Goal: Transaction & Acquisition: Purchase product/service

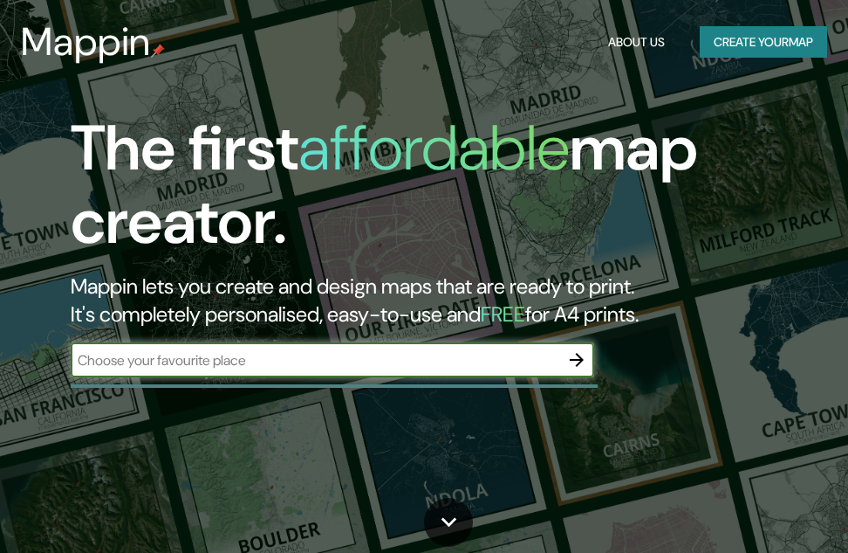
click at [367, 355] on input "text" at bounding box center [315, 360] width 489 height 20
type input "piura"
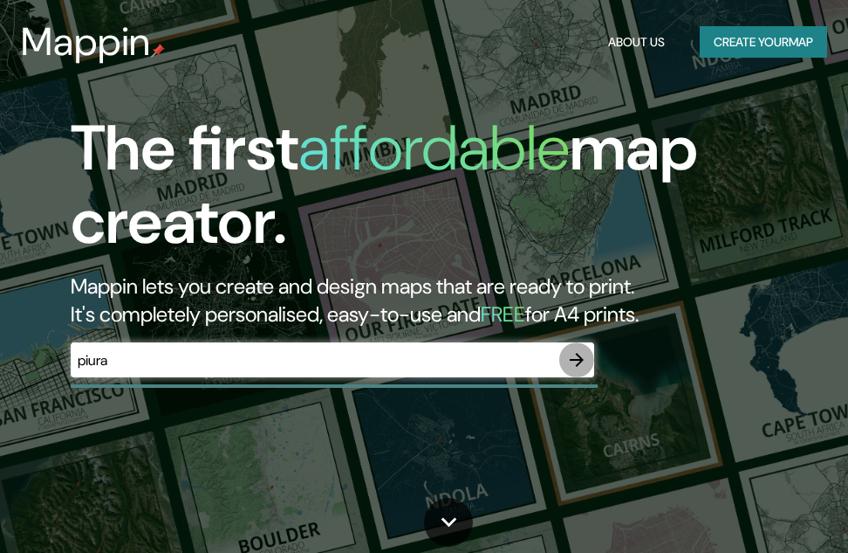
click at [578, 365] on icon "button" at bounding box center [577, 360] width 14 height 14
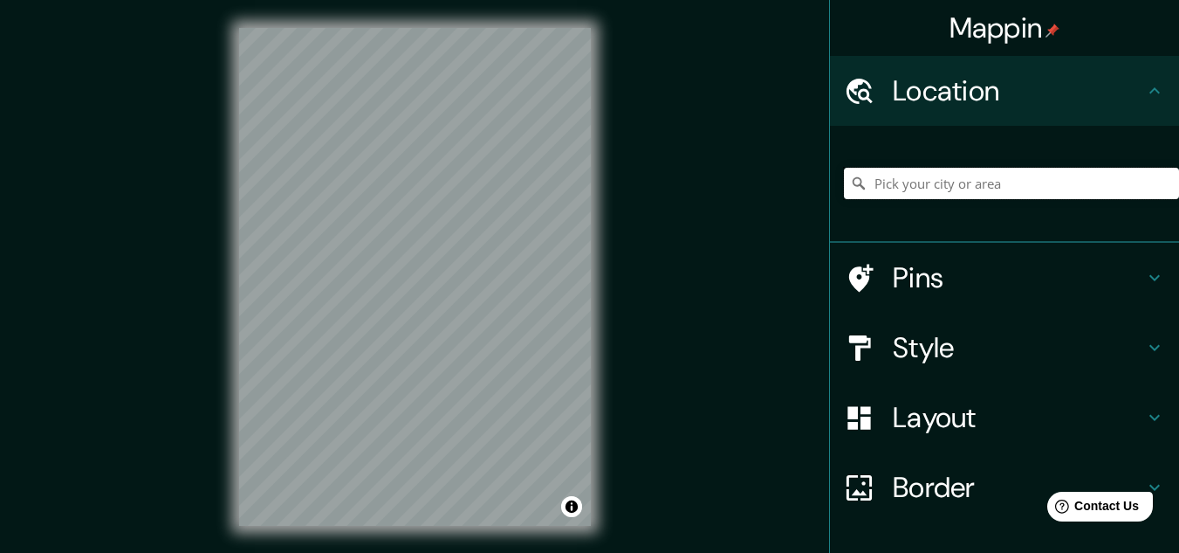
click at [848, 179] on input "Pick your city or area" at bounding box center [1011, 183] width 335 height 31
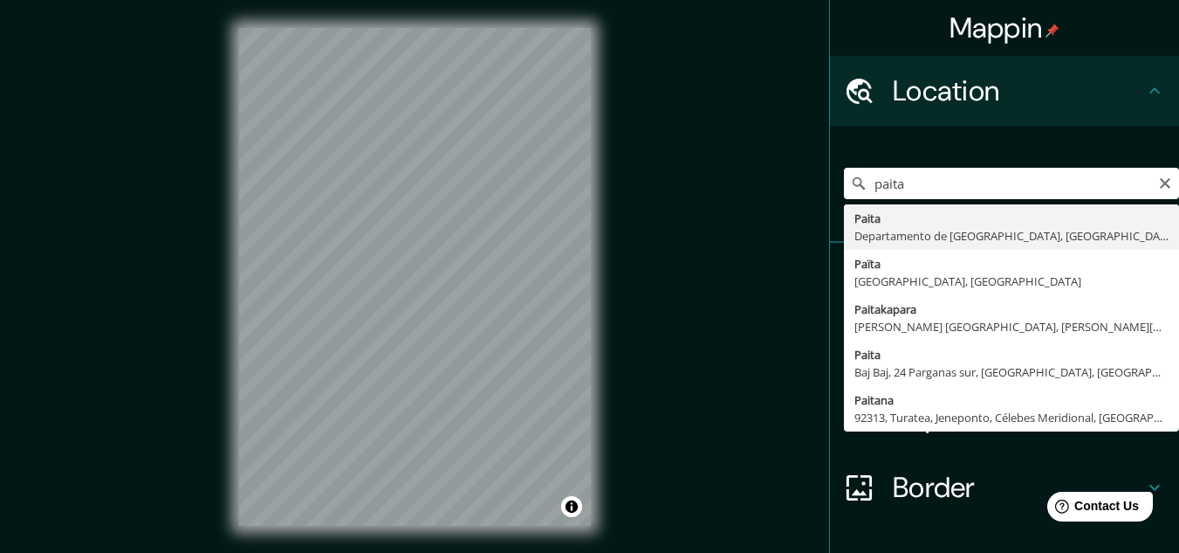
type input "Paita, [GEOGRAPHIC_DATA], [GEOGRAPHIC_DATA]"
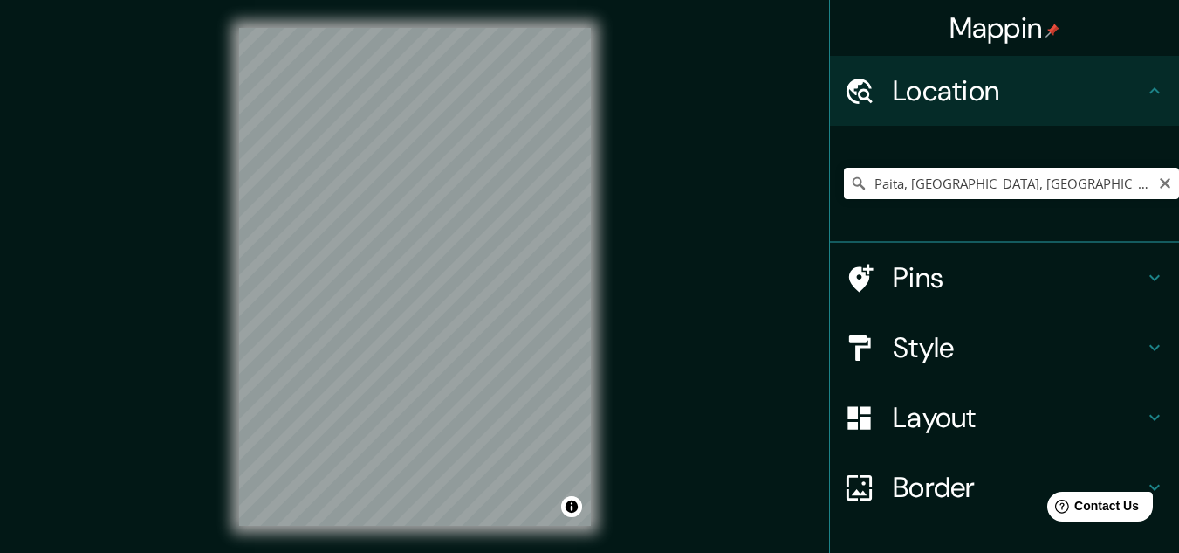
click at [848, 354] on h4 "Style" at bounding box center [1018, 347] width 251 height 35
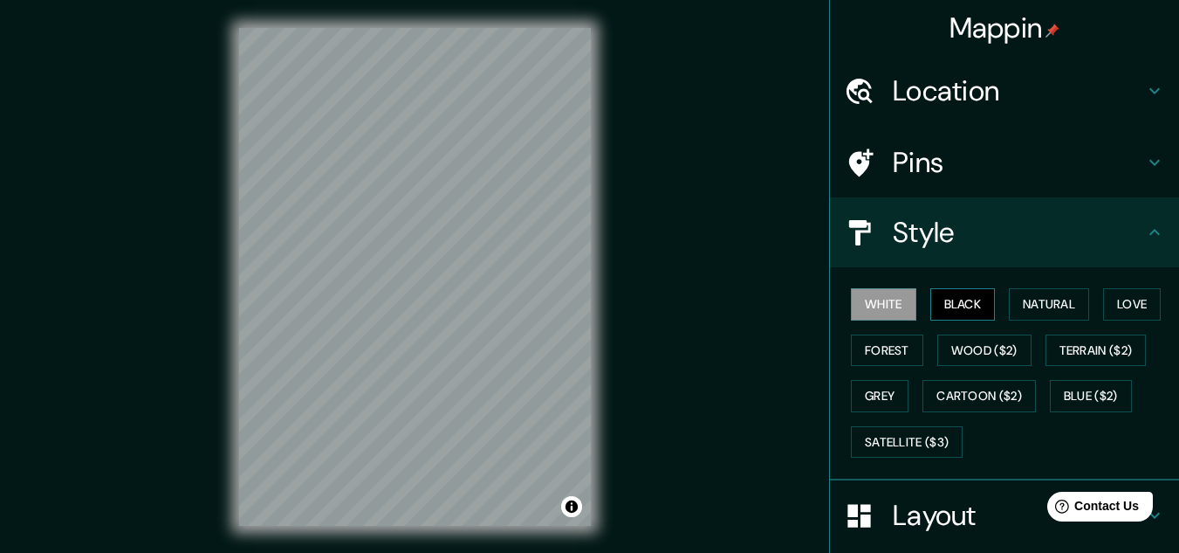
click at [848, 307] on button "Black" at bounding box center [963, 304] width 65 height 32
click at [848, 307] on button "Natural" at bounding box center [1049, 304] width 80 height 32
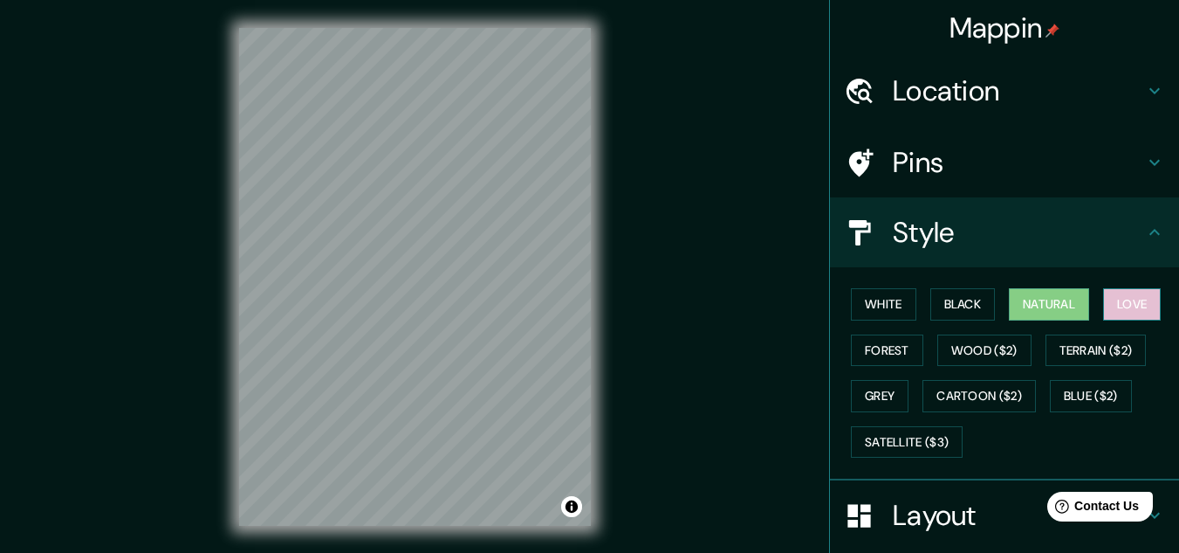
click at [848, 308] on button "Love" at bounding box center [1132, 304] width 58 height 32
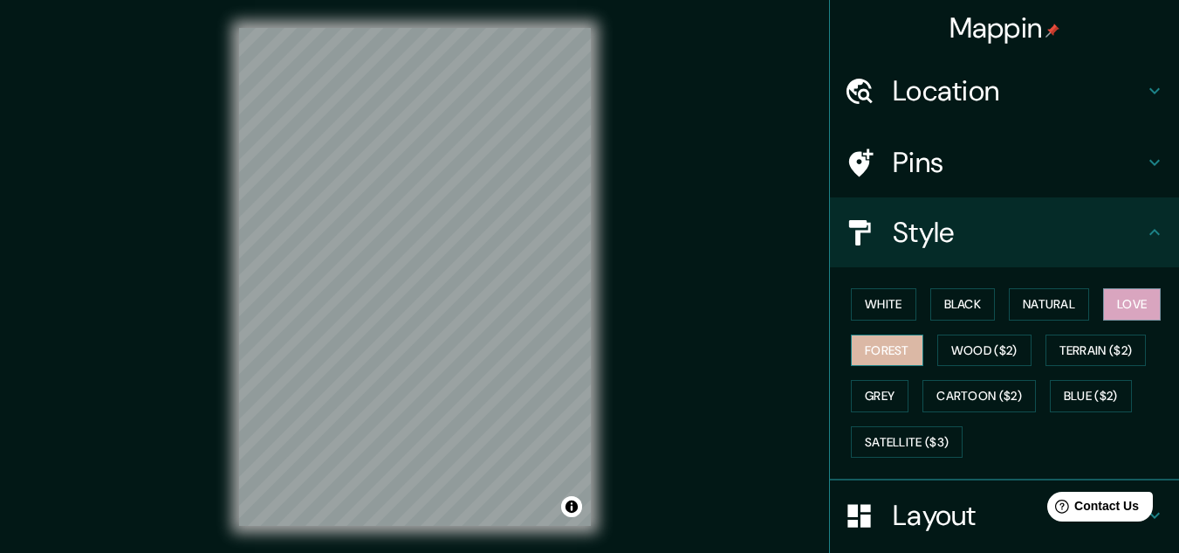
click at [848, 344] on button "Forest" at bounding box center [887, 350] width 72 height 32
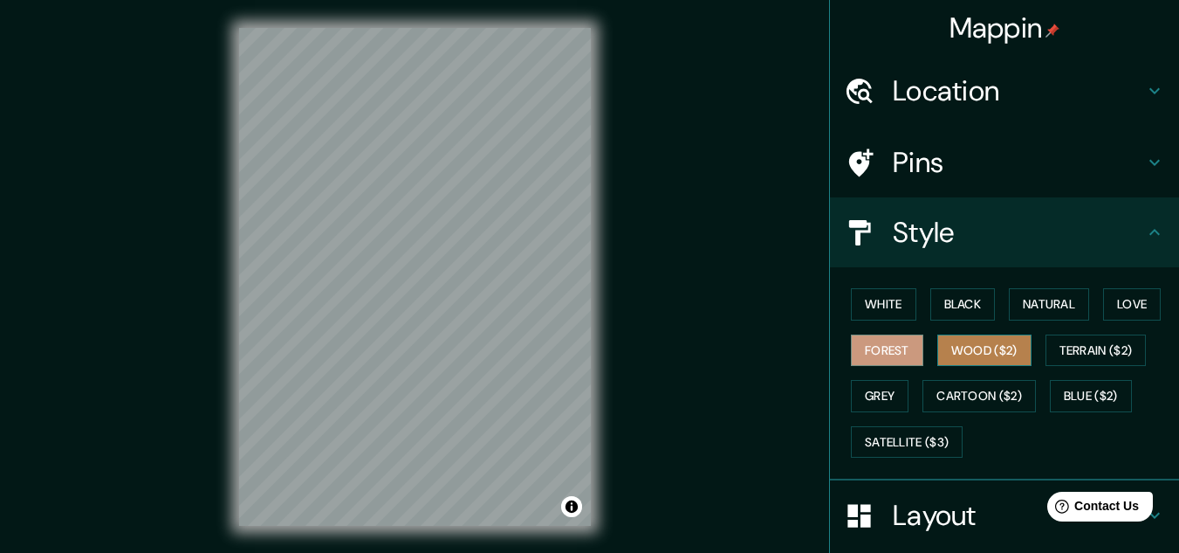
click at [848, 344] on button "Wood ($2)" at bounding box center [985, 350] width 94 height 32
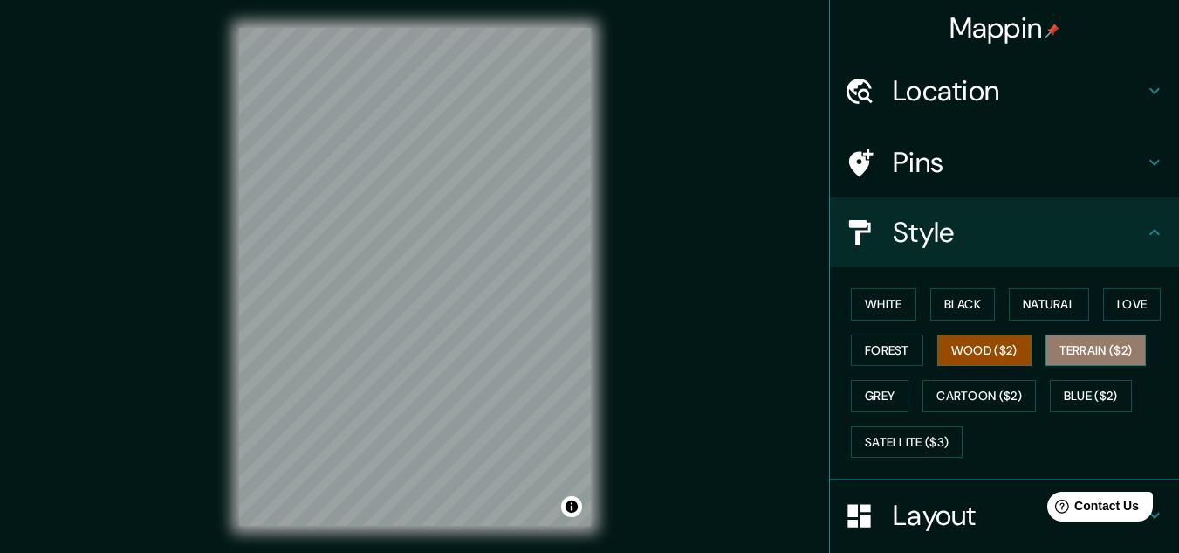
click at [848, 350] on button "Terrain ($2)" at bounding box center [1096, 350] width 101 height 32
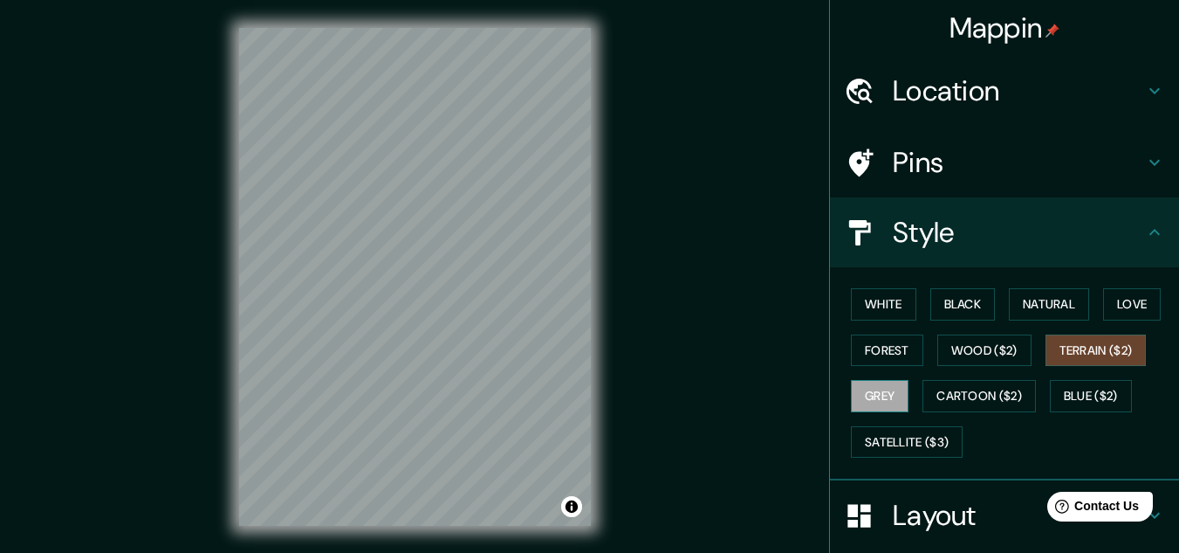
click at [848, 388] on button "Grey" at bounding box center [880, 396] width 58 height 32
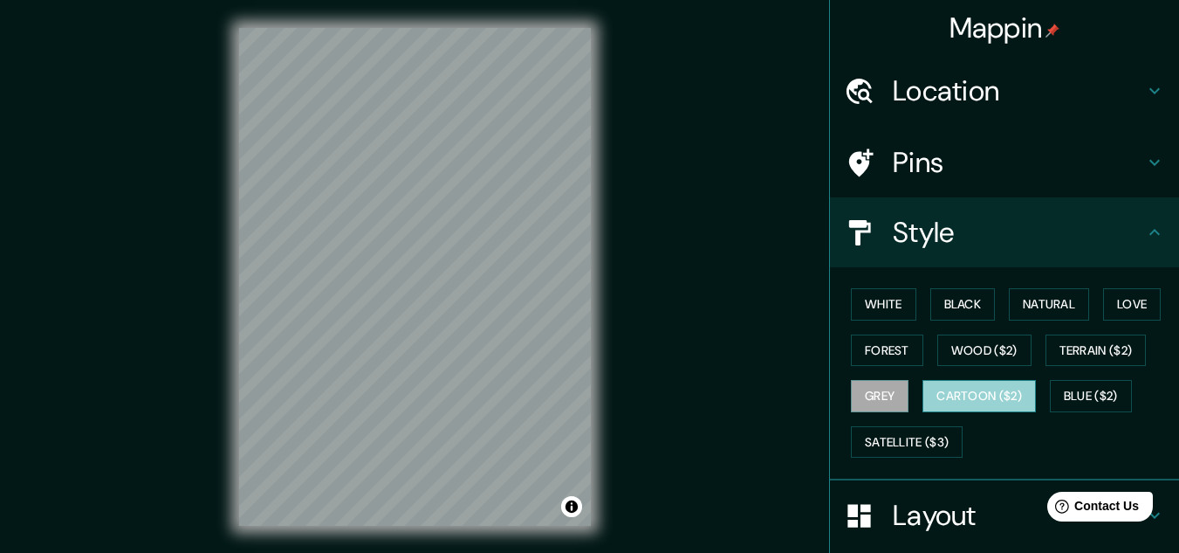
click at [848, 400] on button "Cartoon ($2)" at bounding box center [979, 396] width 113 height 32
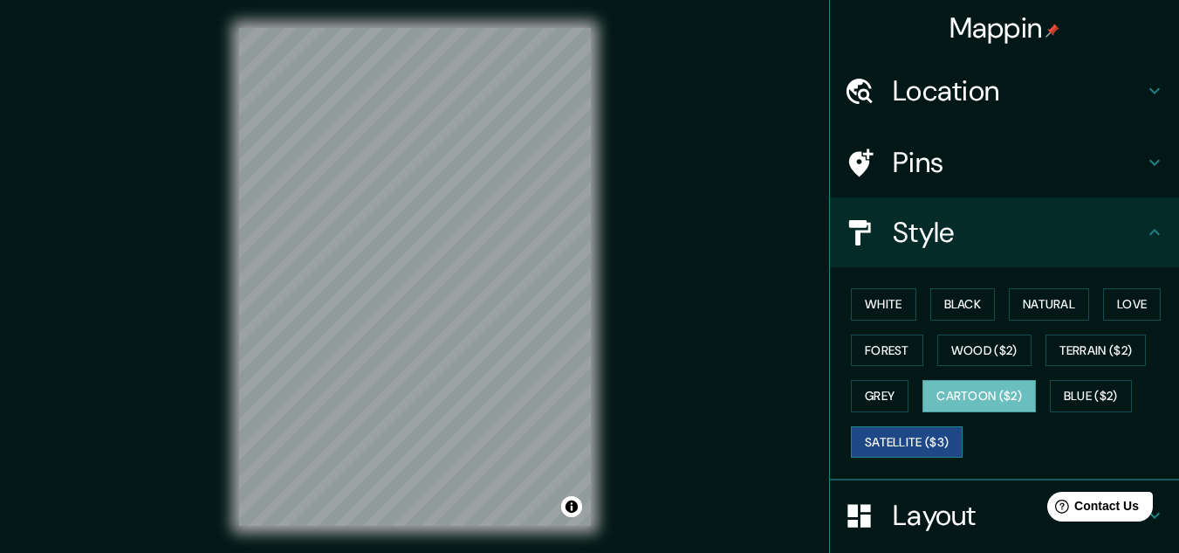
click at [848, 433] on button "Satellite ($3)" at bounding box center [907, 442] width 112 height 32
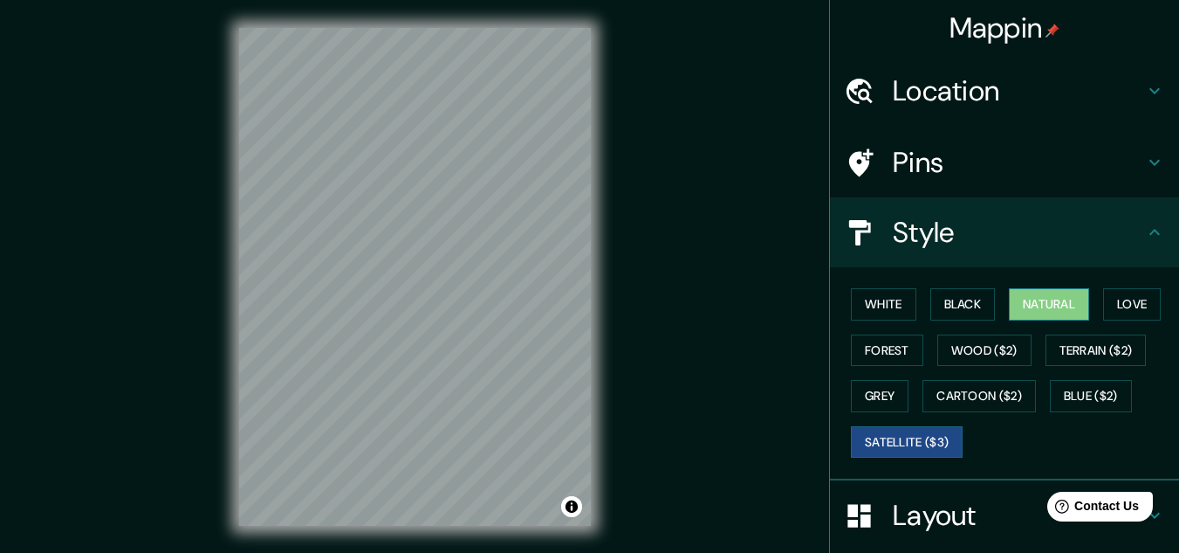
click at [848, 307] on button "Natural" at bounding box center [1049, 304] width 80 height 32
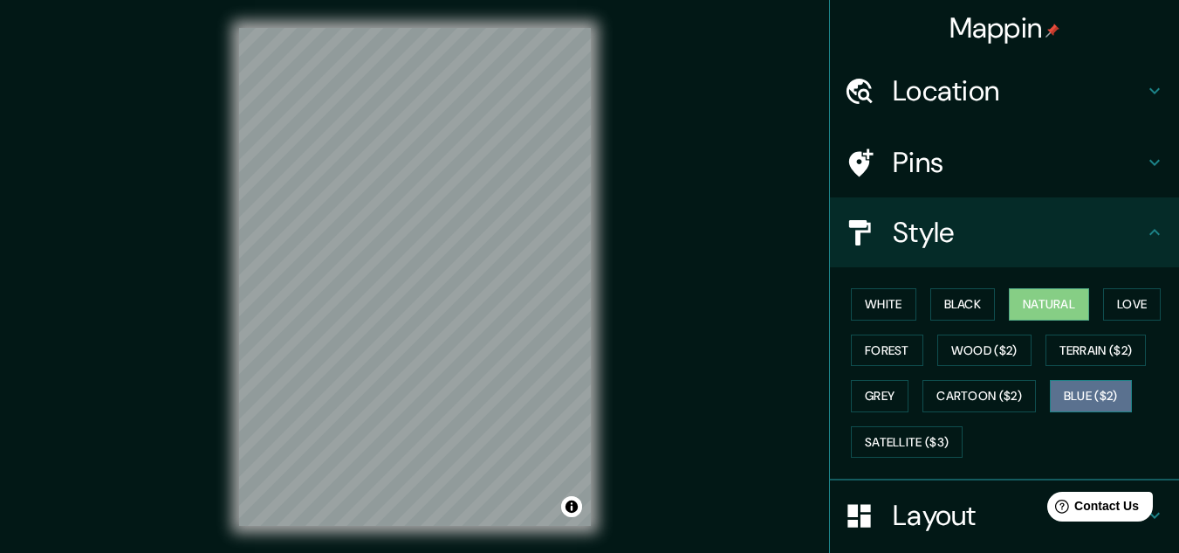
click at [848, 396] on button "Blue ($2)" at bounding box center [1091, 396] width 82 height 32
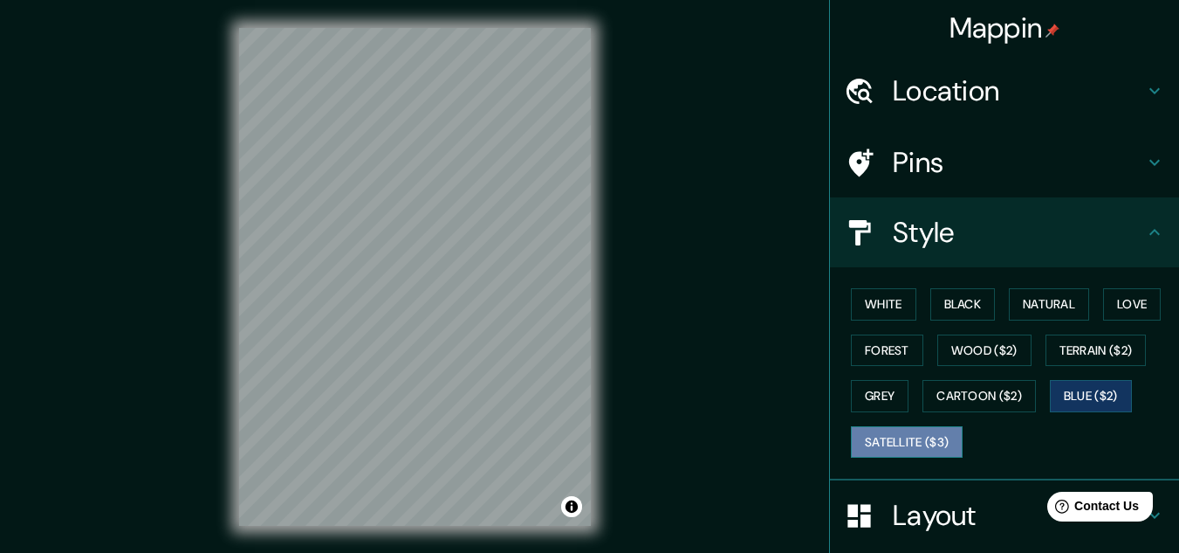
click at [848, 454] on button "Satellite ($3)" at bounding box center [907, 442] width 112 height 32
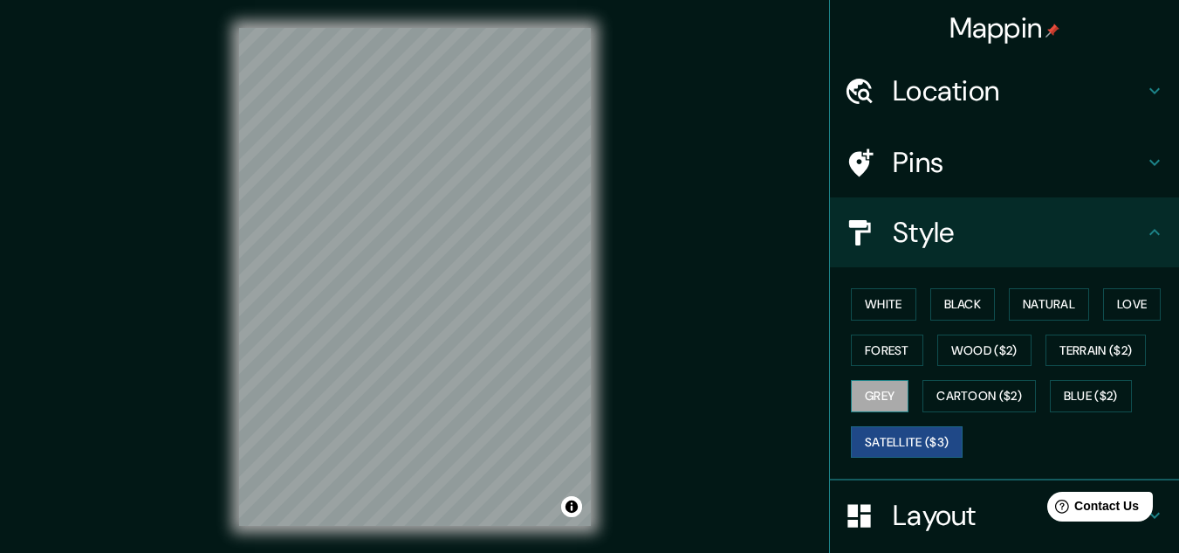
click at [848, 403] on button "Grey" at bounding box center [880, 396] width 58 height 32
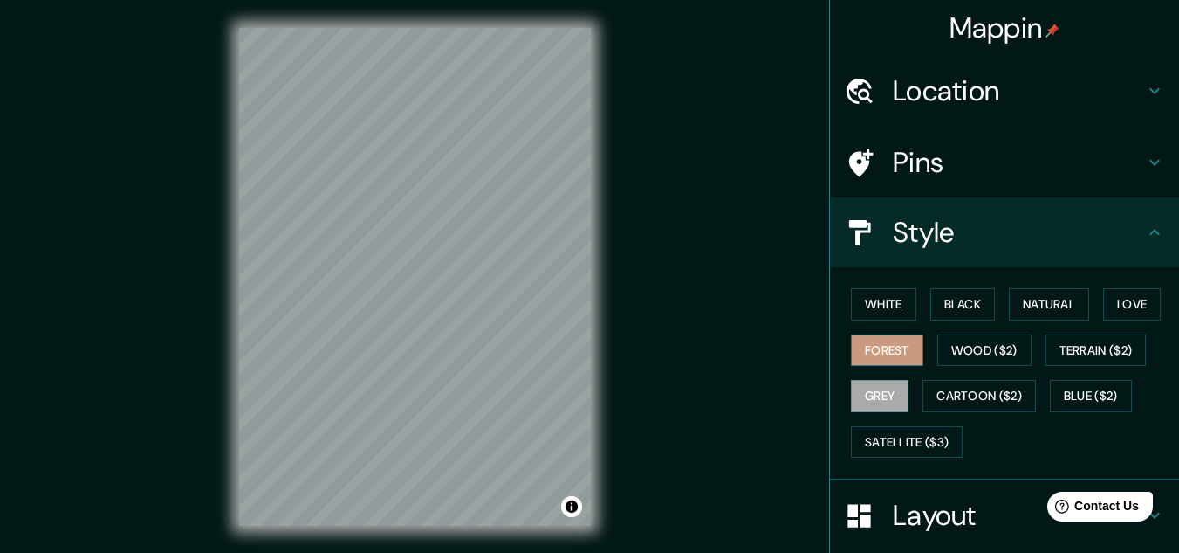
click at [848, 340] on button "Forest" at bounding box center [887, 350] width 72 height 32
click at [848, 318] on button "White" at bounding box center [883, 304] width 65 height 32
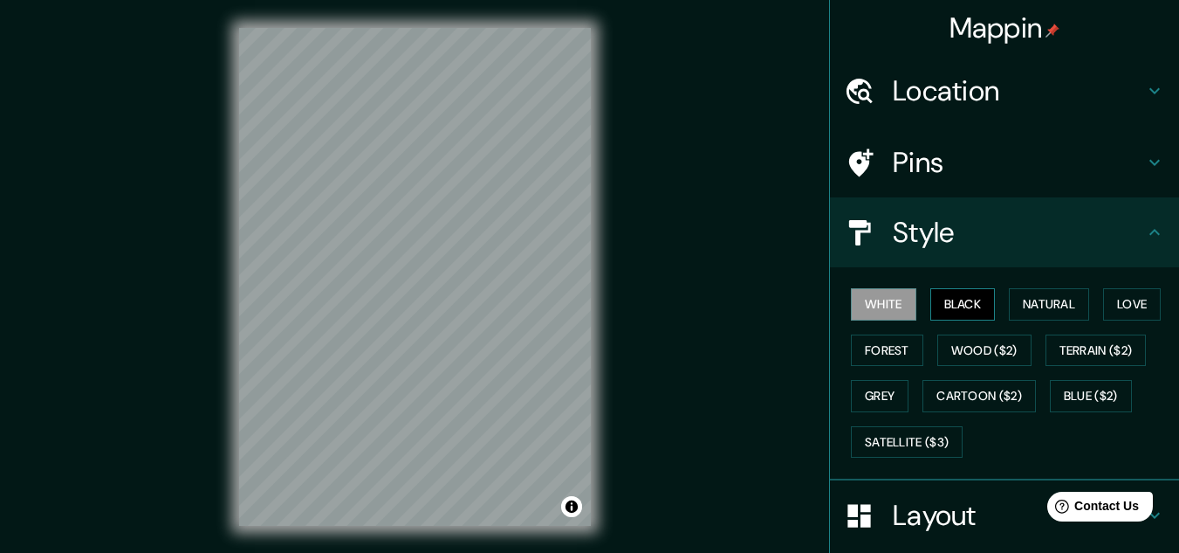
click at [848, 306] on button "Black" at bounding box center [963, 304] width 65 height 32
click at [848, 309] on button "Natural" at bounding box center [1049, 304] width 80 height 32
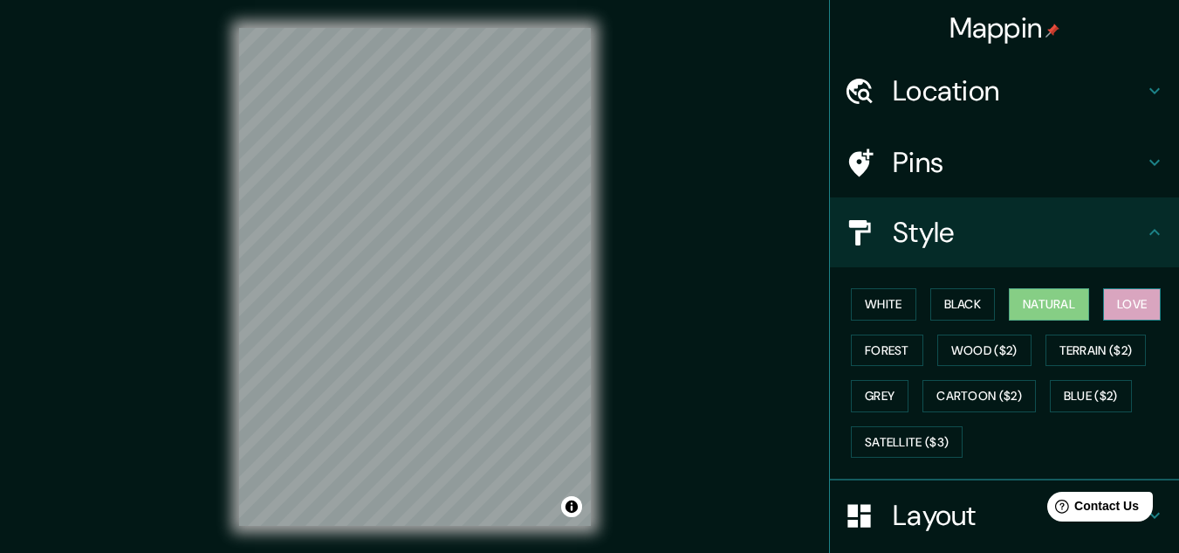
click at [848, 303] on button "Love" at bounding box center [1132, 304] width 58 height 32
click at [848, 343] on div "White Black Natural Love Forest Wood ($2) Terrain ($2) Grey Cartoon ($2) Blue (…" at bounding box center [1011, 372] width 335 height 183
click at [848, 350] on button "Wood ($2)" at bounding box center [985, 350] width 94 height 32
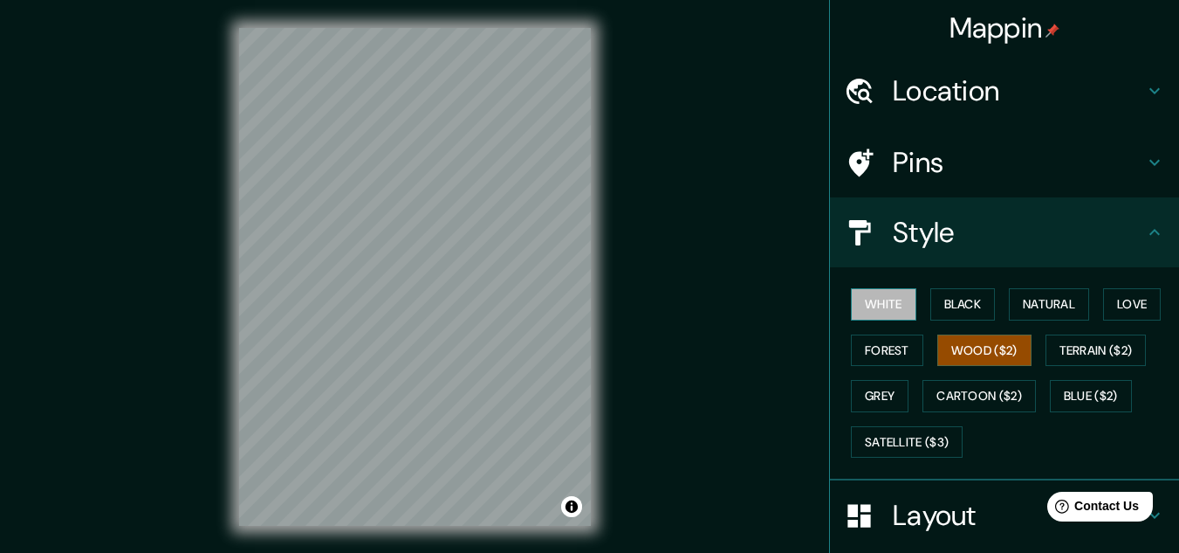
click at [848, 294] on button "White" at bounding box center [883, 304] width 65 height 32
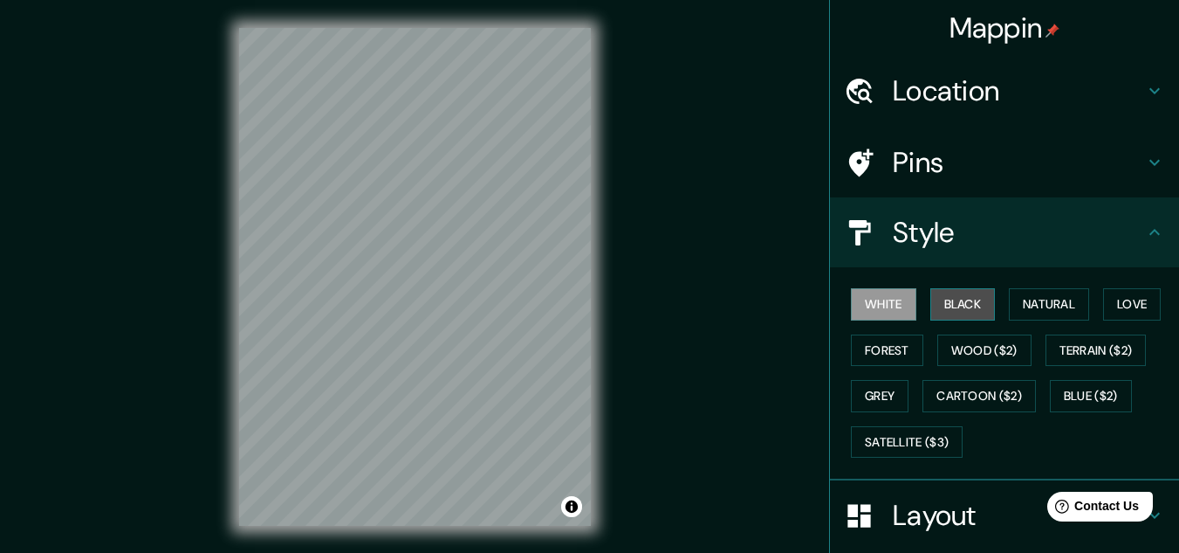
click at [848, 303] on button "Black" at bounding box center [963, 304] width 65 height 32
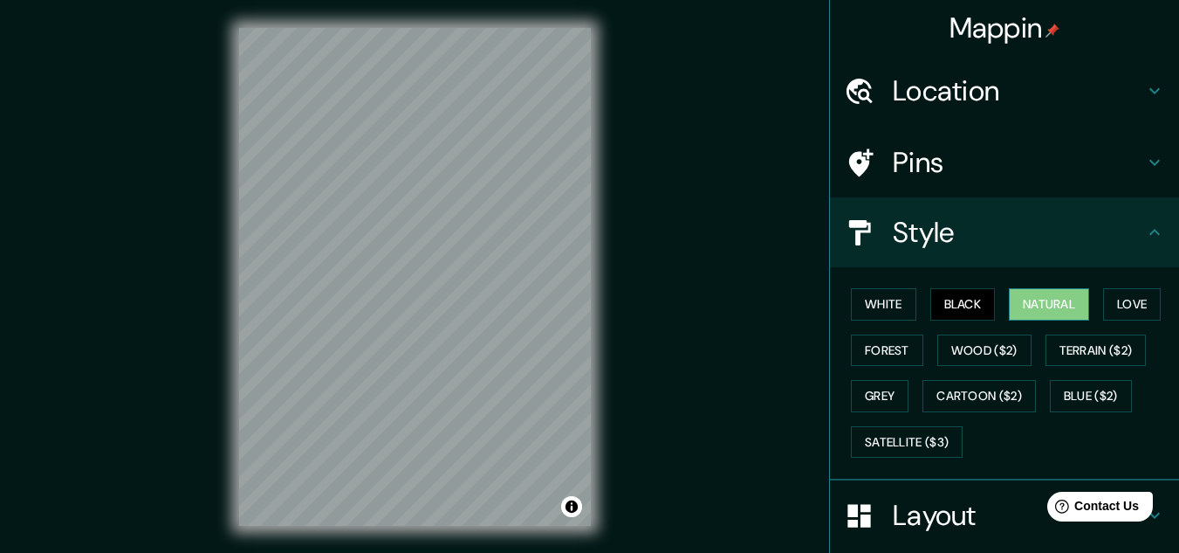
click at [848, 308] on button "Natural" at bounding box center [1049, 304] width 80 height 32
